Goal: Transaction & Acquisition: Purchase product/service

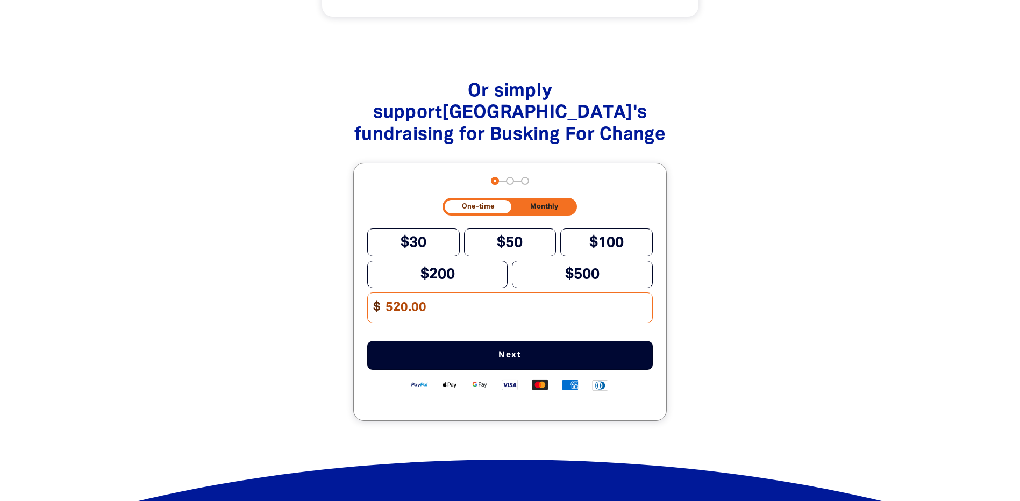
type input "520.00"
click at [518, 360] on span "Next" at bounding box center [510, 355] width 250 height 9
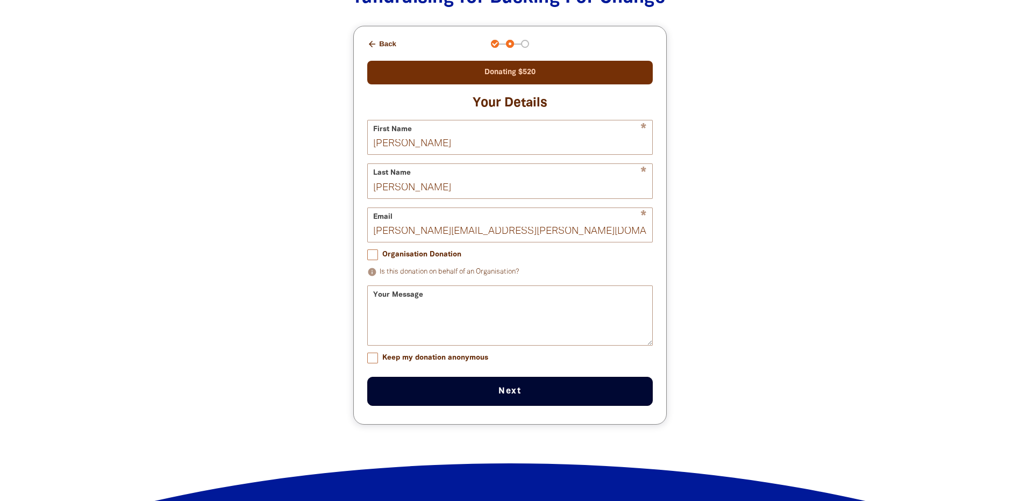
scroll to position [1452, 0]
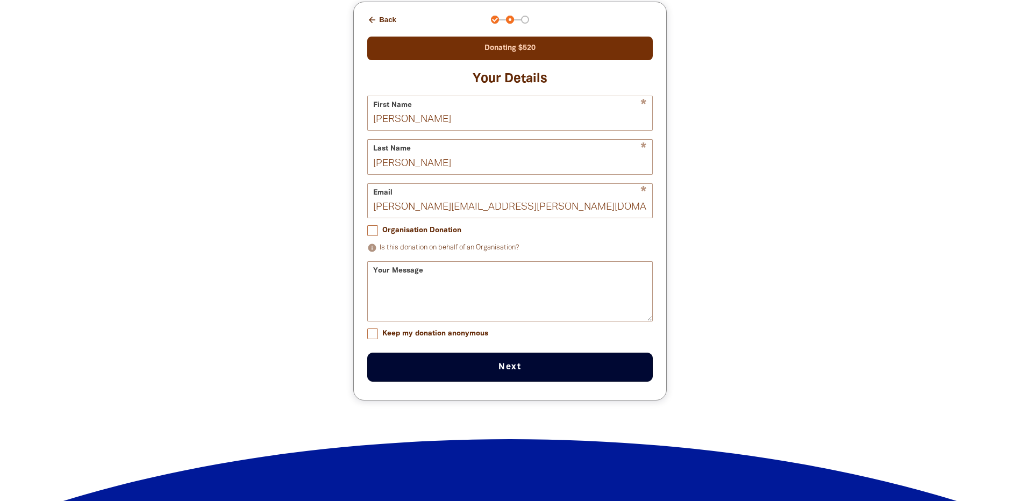
click at [374, 236] on input "Organisation Donation" at bounding box center [372, 230] width 11 height 11
checkbox input "true"
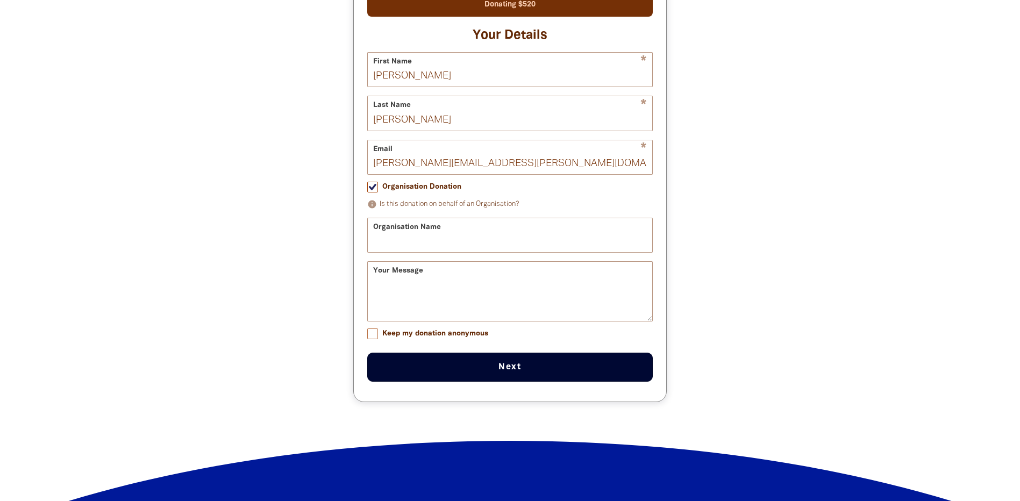
scroll to position [1497, 0]
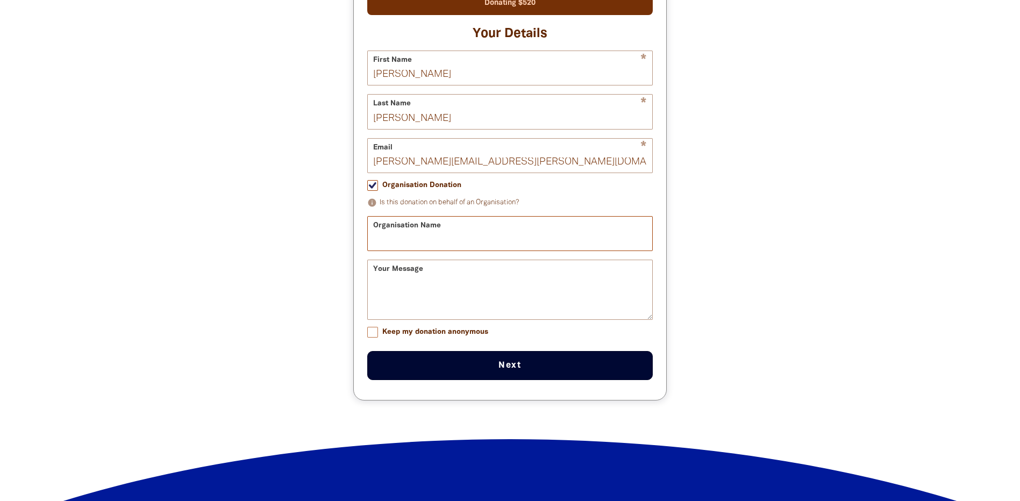
click at [417, 245] on input "Organisation Name" at bounding box center [510, 234] width 284 height 34
type input "[GEOGRAPHIC_DATA]"
click at [509, 372] on button "Next chevron_right" at bounding box center [509, 365] width 285 height 29
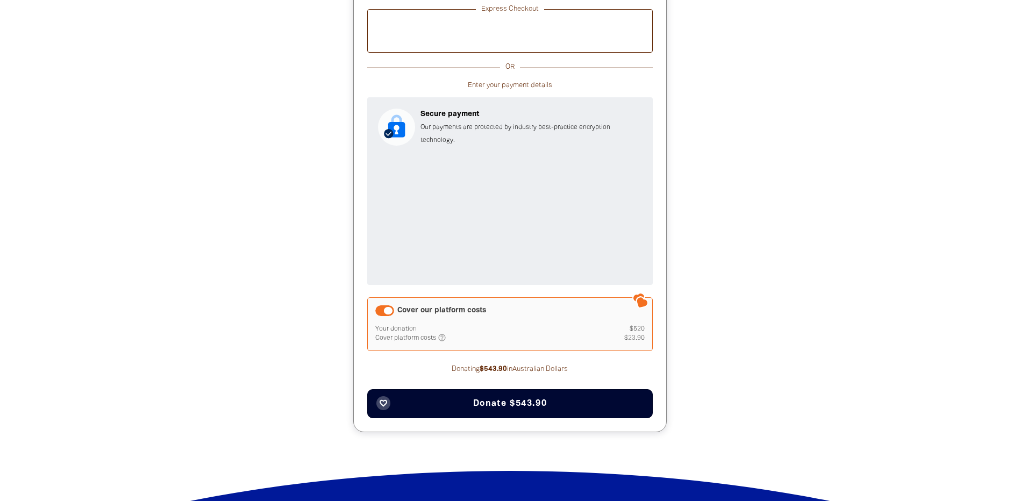
scroll to position [1535, 0]
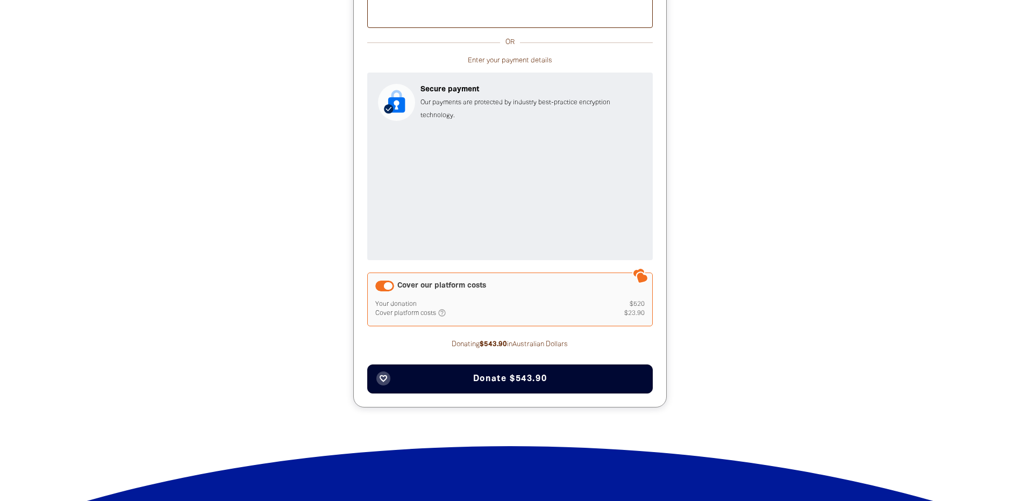
click at [388, 289] on div "Cover our platform costs" at bounding box center [384, 286] width 19 height 11
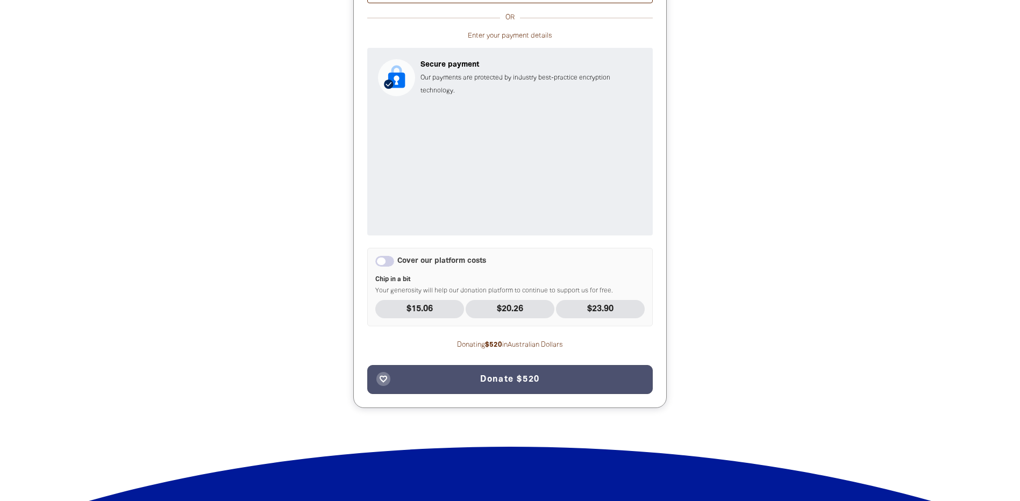
scroll to position [1560, 0]
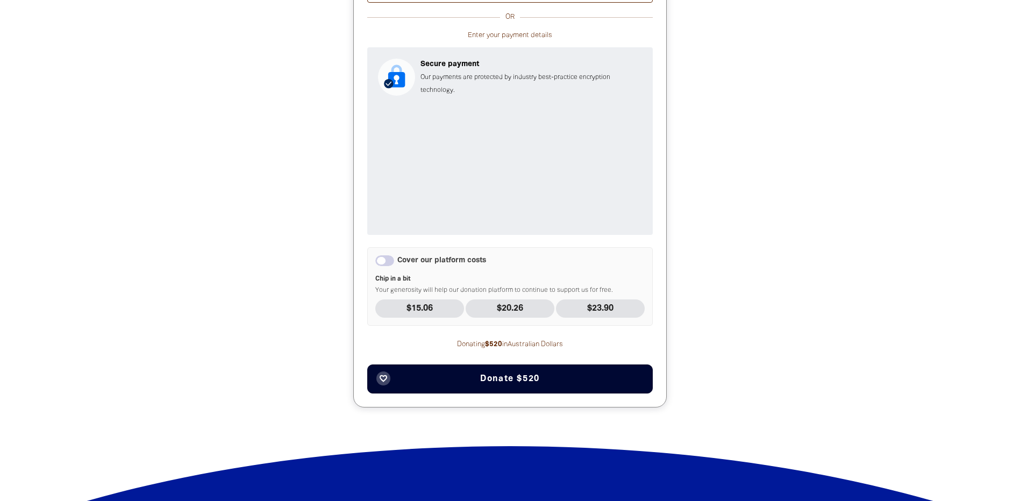
click at [525, 382] on span "Donate $520" at bounding box center [510, 379] width 60 height 9
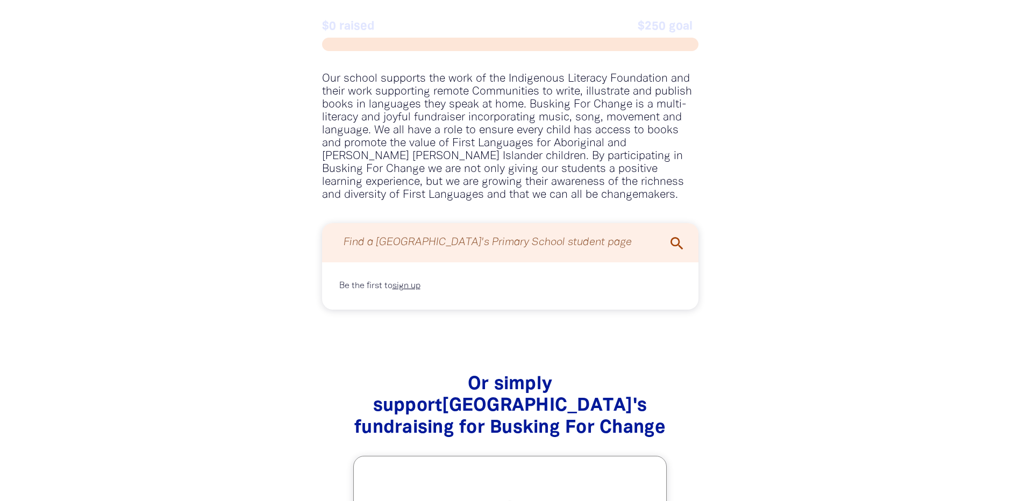
scroll to position [981, 0]
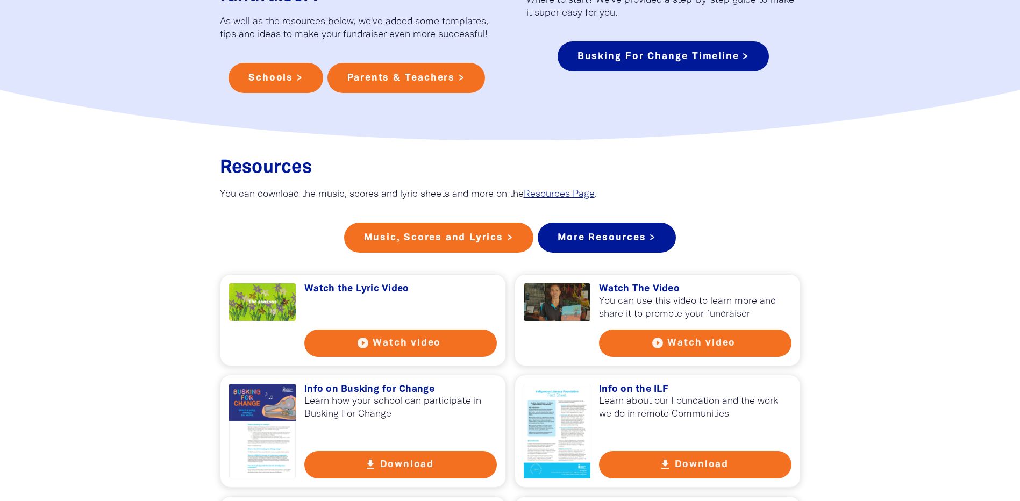
scroll to position [591, 0]
